Goal: Task Accomplishment & Management: Manage account settings

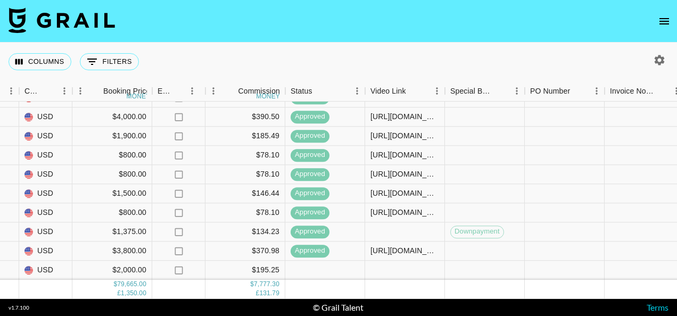
scroll to position [912, 642]
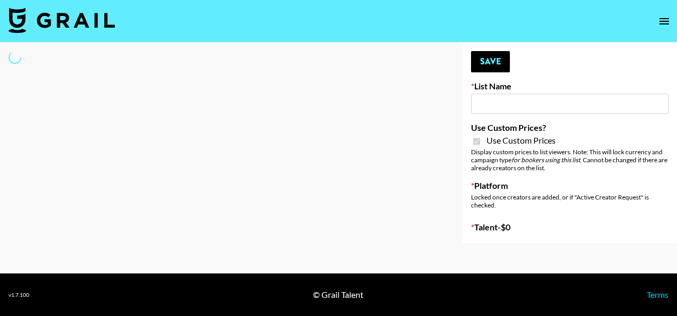
type input "Brickhouse (12th Sept)"
checkbox input "true"
select select "Brand"
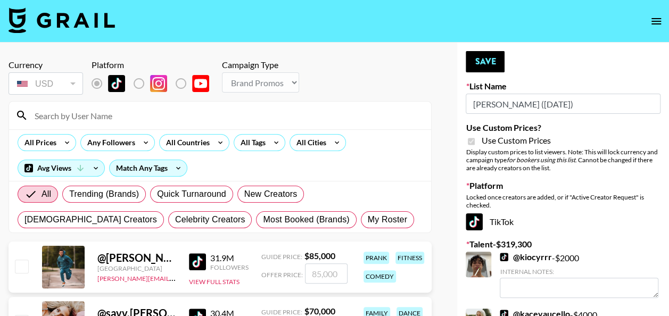
click at [169, 123] on input at bounding box center [226, 115] width 397 height 17
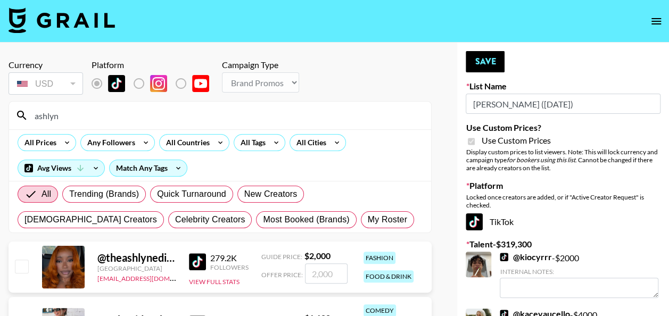
type input "ashlyn"
click at [323, 280] on input "number" at bounding box center [326, 273] width 43 height 20
type input "1"
checkbox input "true"
type input "1000"
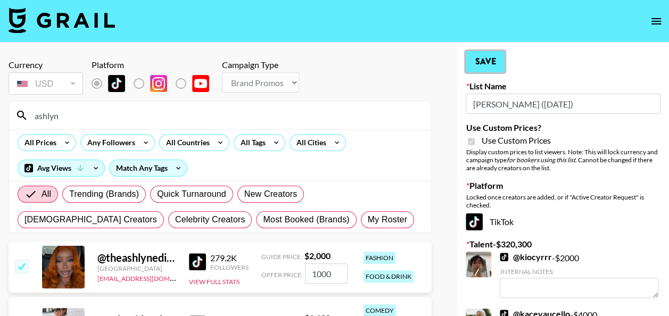
click at [493, 64] on button "Save" at bounding box center [485, 61] width 39 height 21
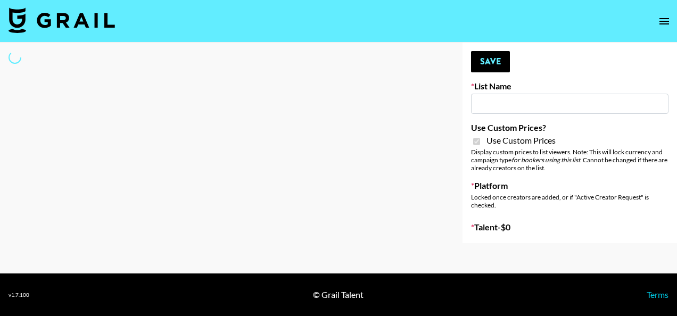
select select "Brand"
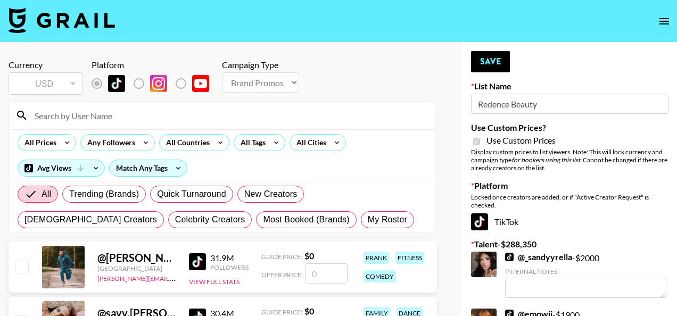
type input "Redence Beauty"
checkbox input "true"
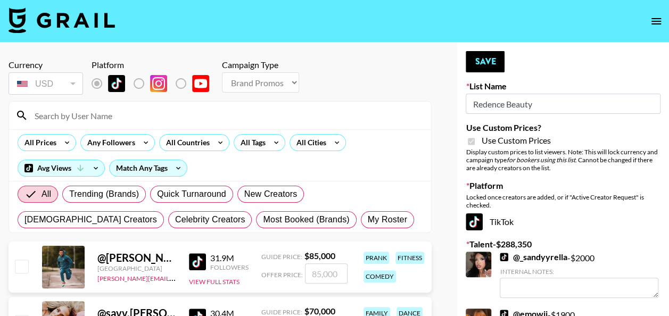
click at [214, 120] on input at bounding box center [226, 115] width 397 height 17
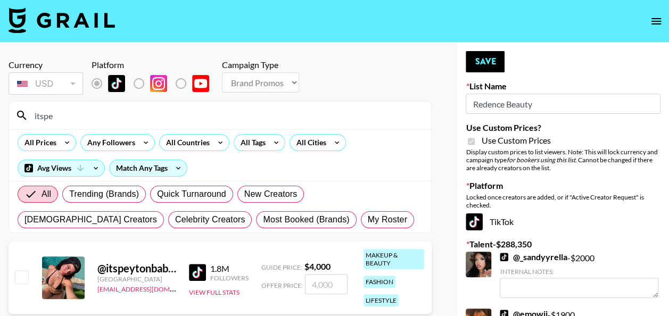
type input "itspe"
click at [317, 287] on input "number" at bounding box center [326, 284] width 43 height 20
checkbox input "true"
type input "3000"
click at [498, 56] on button "Save" at bounding box center [485, 61] width 39 height 21
